Goal: Task Accomplishment & Management: Manage account settings

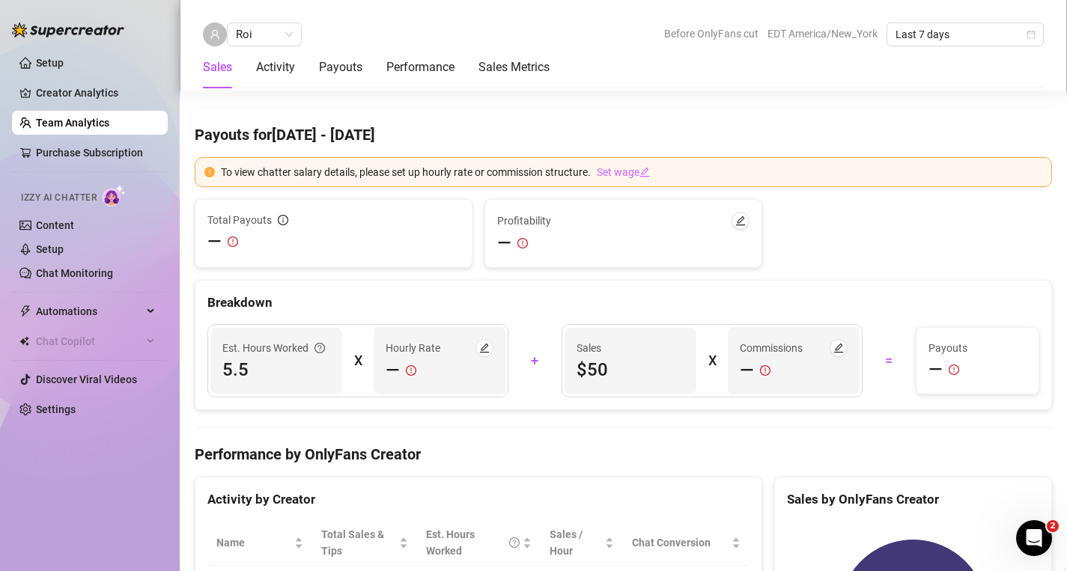
scroll to position [1257, 0]
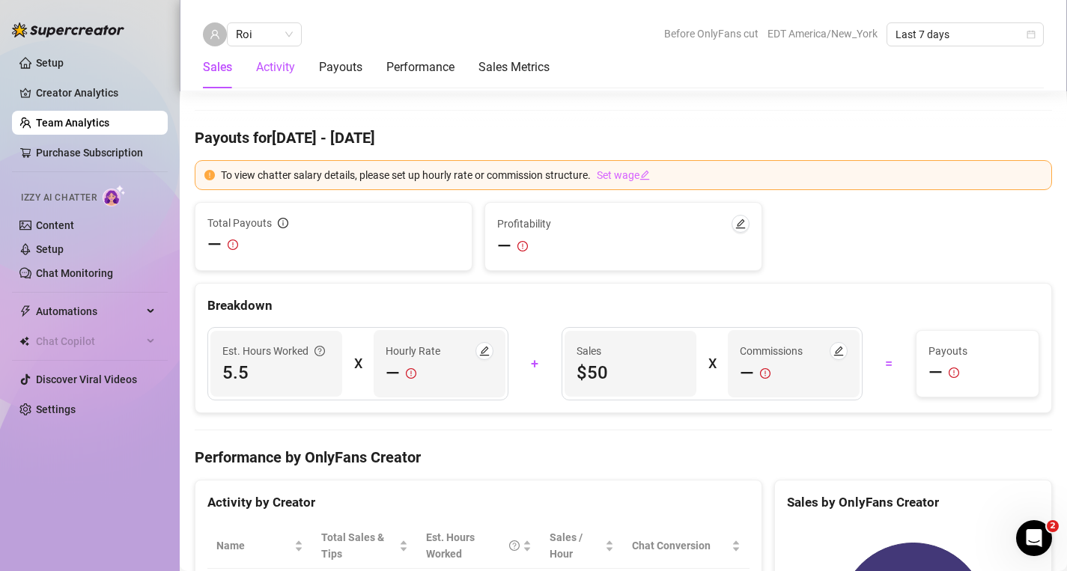
click at [287, 63] on div "Activity" at bounding box center [275, 67] width 39 height 18
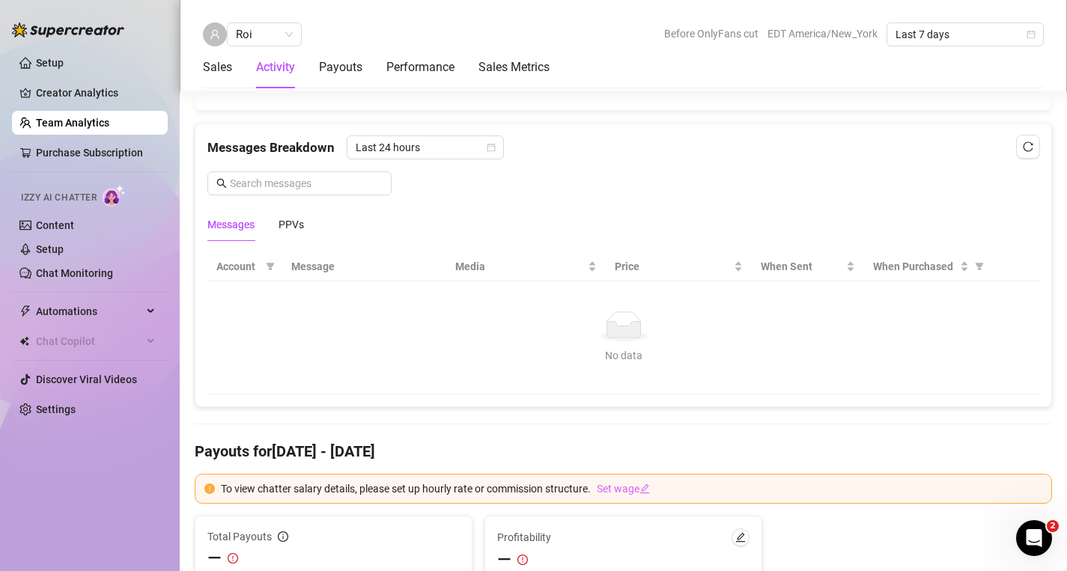
scroll to position [945, 0]
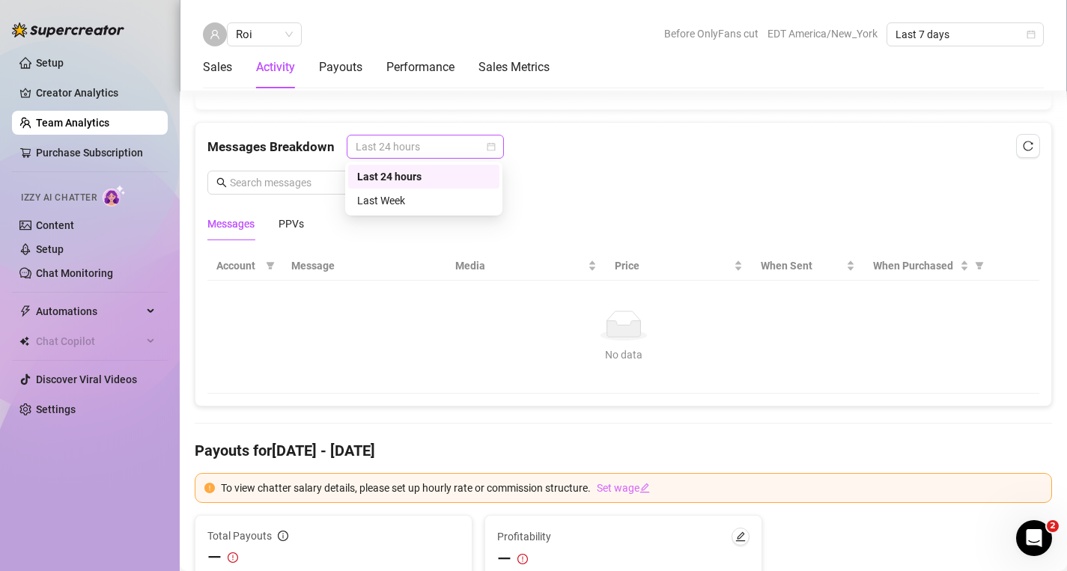
click at [464, 145] on span "Last 24 hours" at bounding box center [425, 146] width 139 height 22
click at [428, 195] on div "Last Week" at bounding box center [423, 200] width 133 height 16
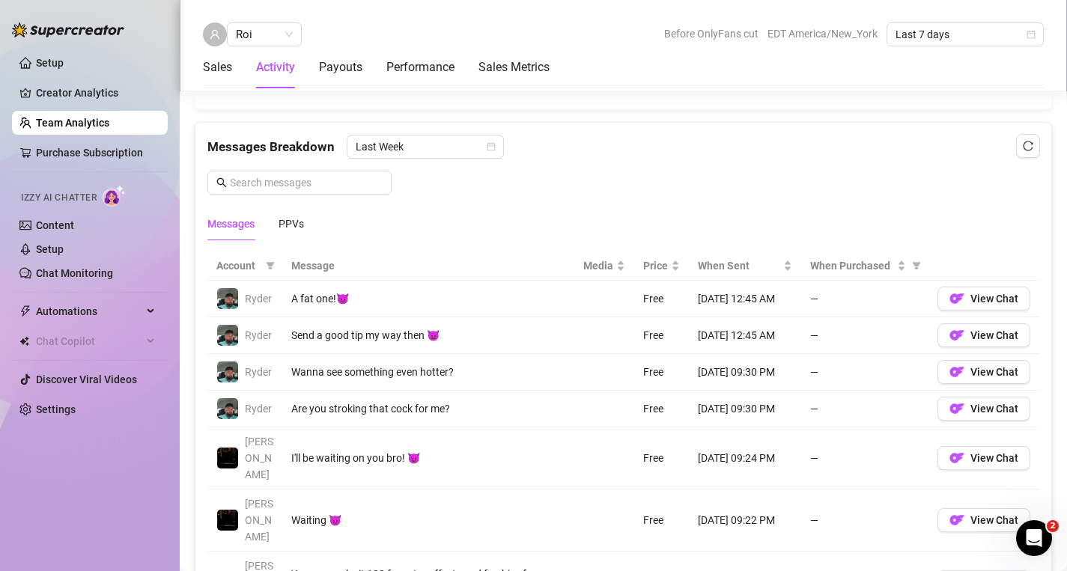
click at [73, 30] on img at bounding box center [68, 29] width 112 height 15
click at [73, 28] on img at bounding box center [68, 29] width 112 height 15
click at [94, 129] on link "Team Analytics" at bounding box center [72, 123] width 73 height 12
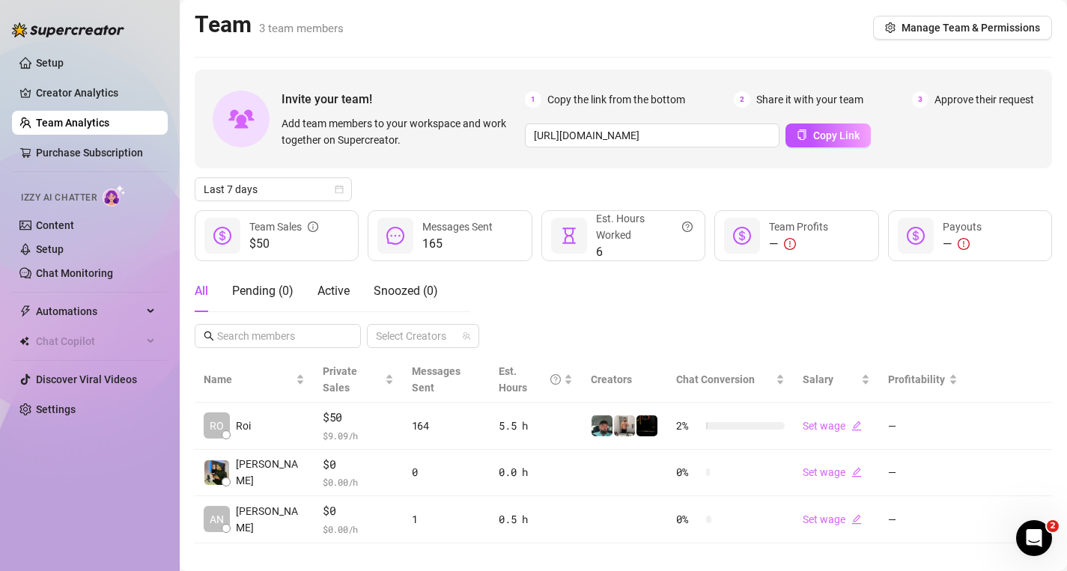
scroll to position [47, 0]
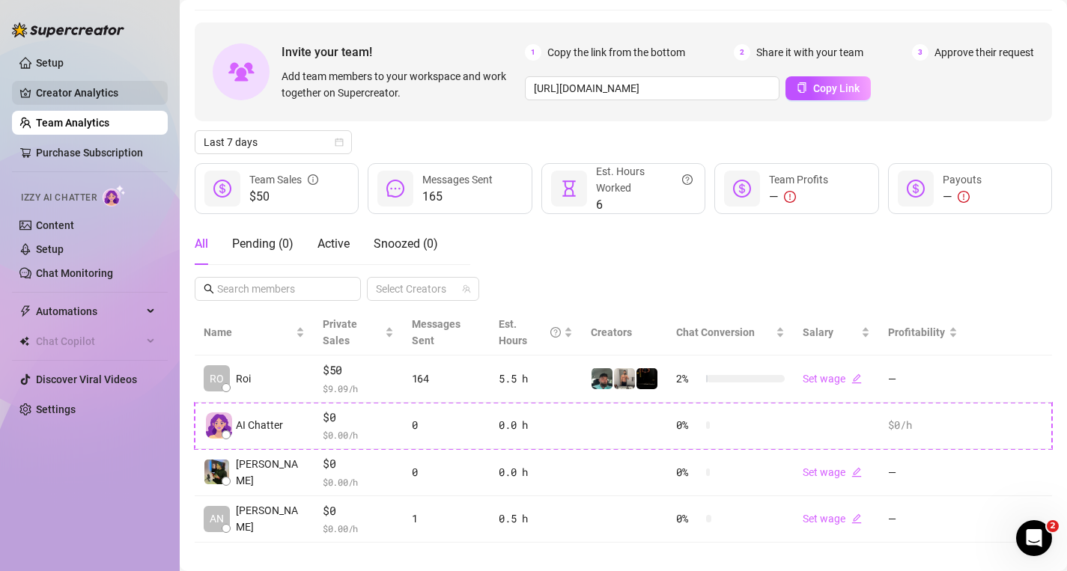
click at [81, 88] on link "Creator Analytics" at bounding box center [96, 93] width 120 height 24
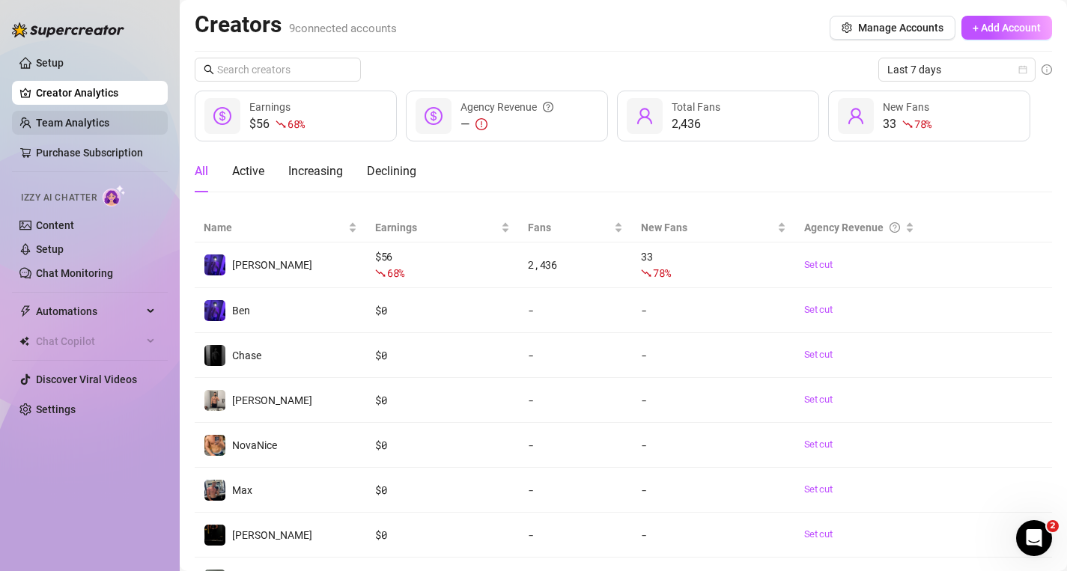
click at [85, 117] on link "Team Analytics" at bounding box center [72, 123] width 73 height 12
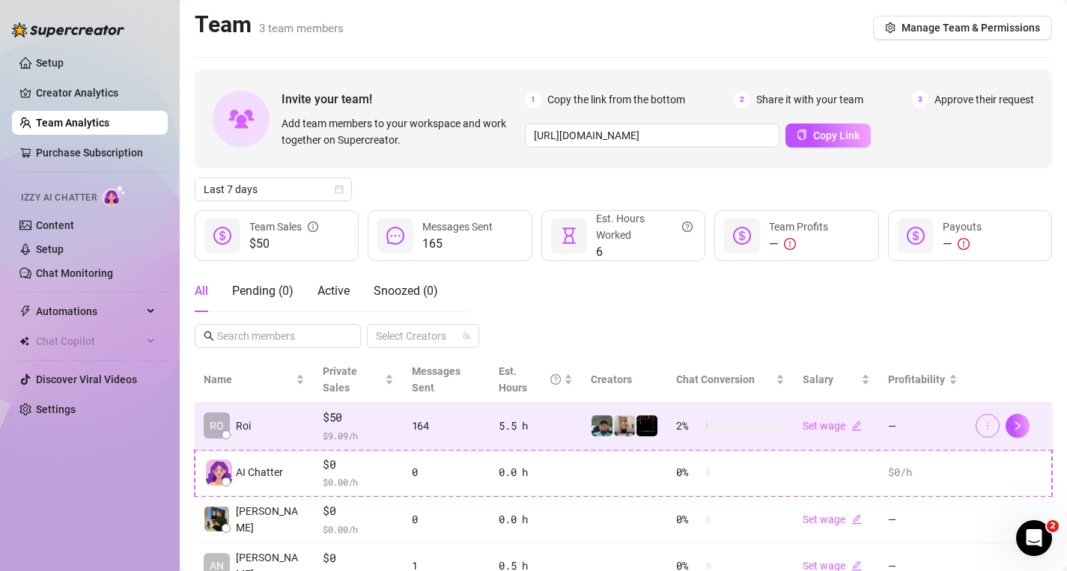
click at [985, 420] on span "button" at bounding box center [987, 426] width 10 height 12
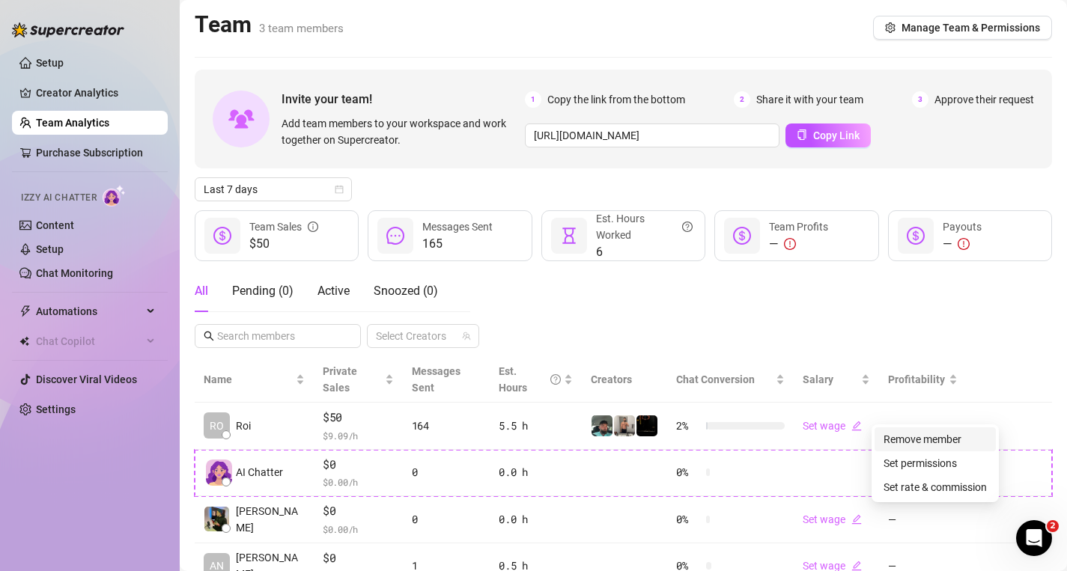
click at [921, 434] on link "Remove member" at bounding box center [922, 439] width 78 height 12
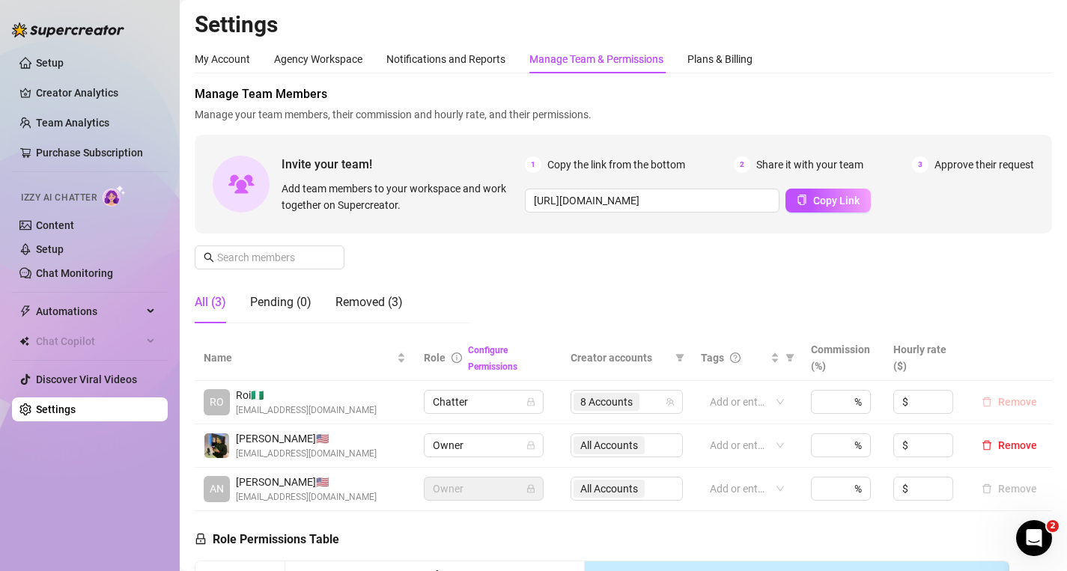
click at [1016, 406] on span "Remove" at bounding box center [1017, 402] width 39 height 12
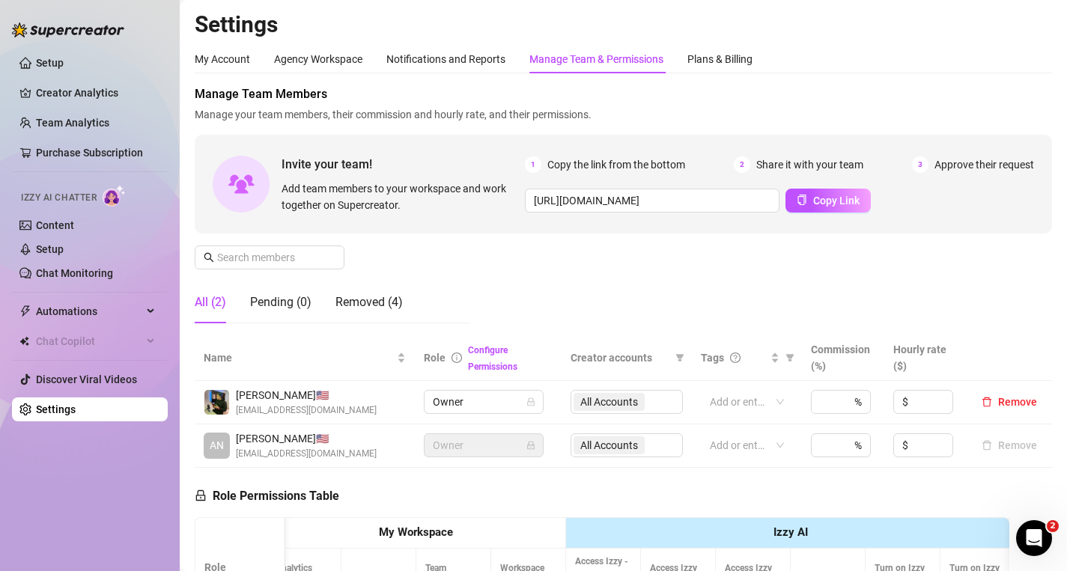
scroll to position [1, 0]
click at [350, 294] on div "Removed (4)" at bounding box center [368, 302] width 67 height 18
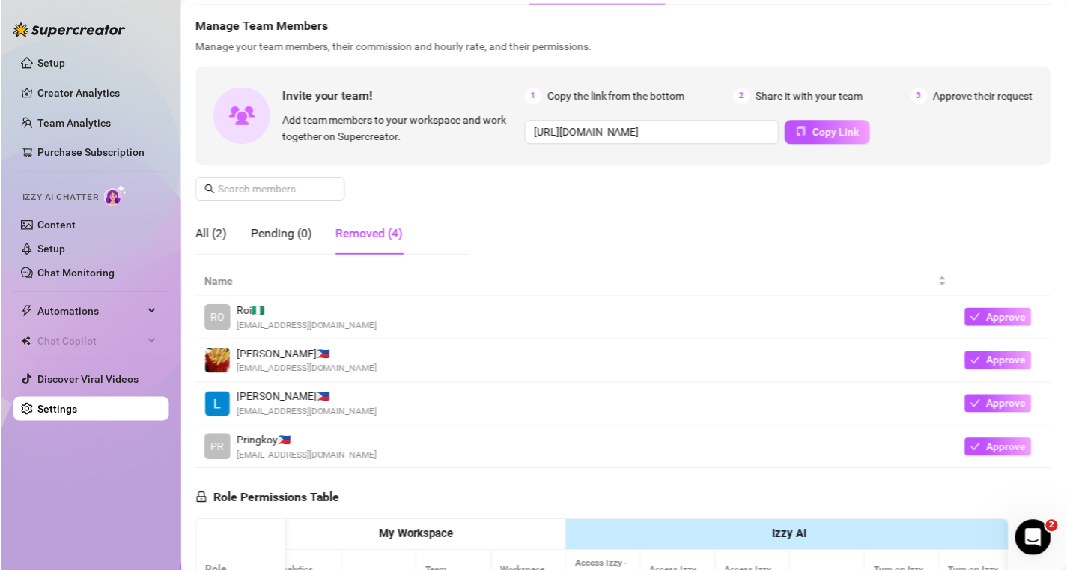
scroll to position [65, 0]
